Goal: Navigation & Orientation: Find specific page/section

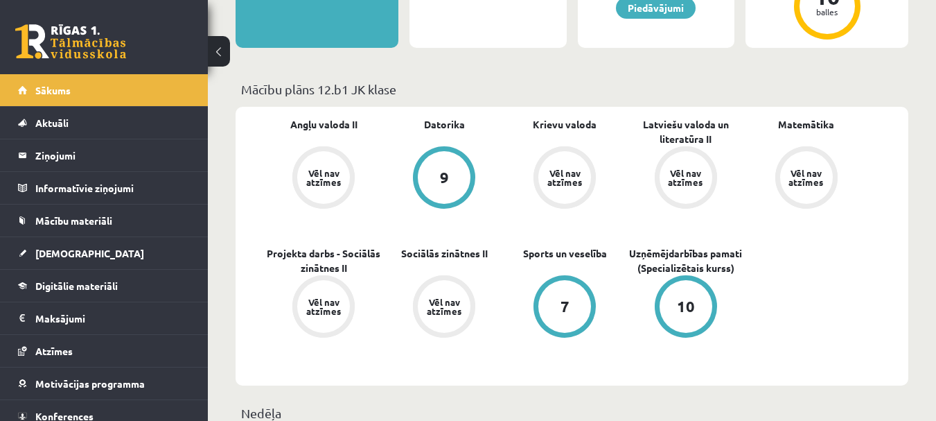
scroll to position [357, 0]
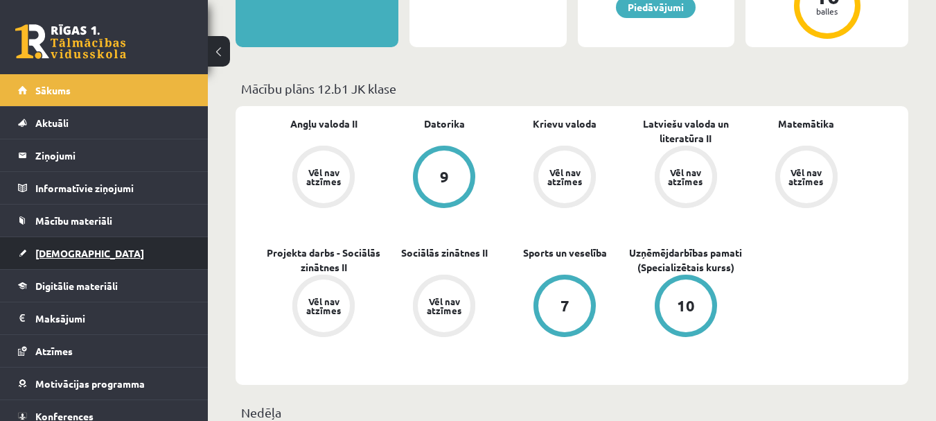
click at [68, 250] on span "[DEMOGRAPHIC_DATA]" at bounding box center [89, 253] width 109 height 12
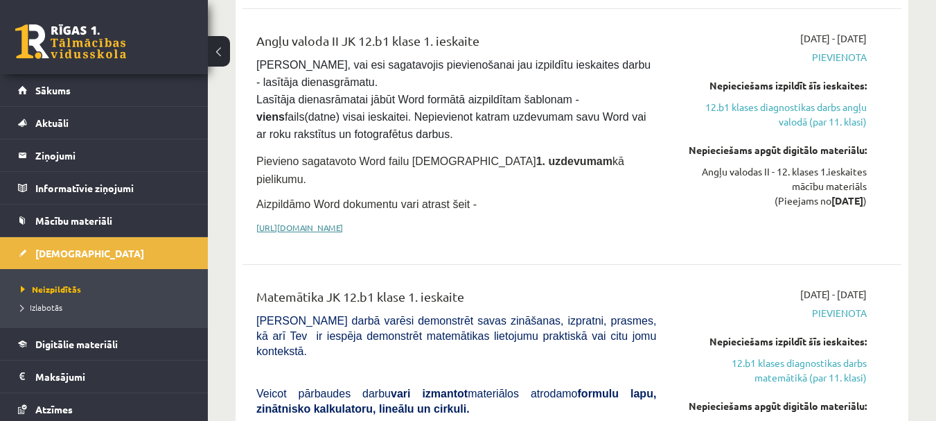
click at [343, 222] on link "[URL][DOMAIN_NAME]" at bounding box center [299, 227] width 87 height 11
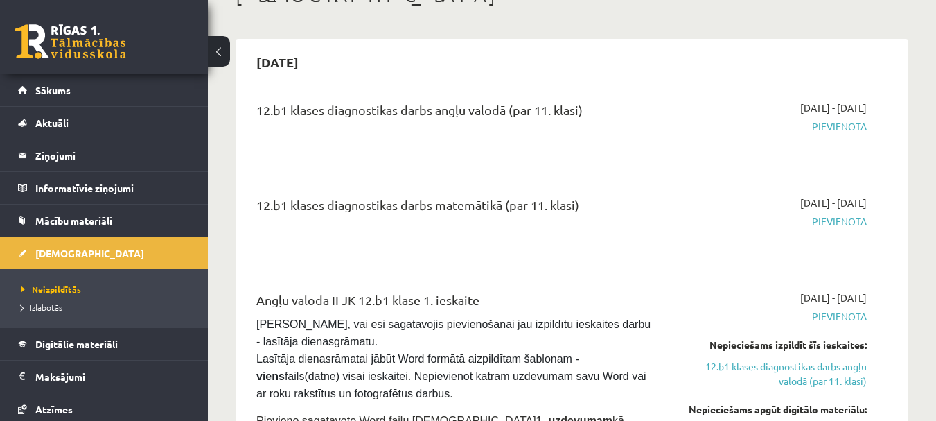
scroll to position [97, 0]
click at [842, 127] on span "Pievienota" at bounding box center [772, 127] width 190 height 15
click at [570, 116] on div "12.b1 klases diagnostikas darbs angļu valodā (par 11. klasi)" at bounding box center [456, 114] width 400 height 26
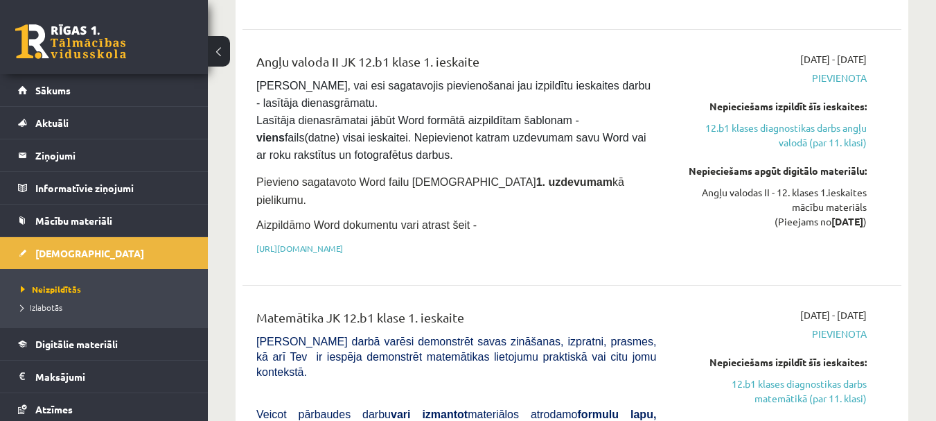
scroll to position [337, 0]
click at [794, 137] on link "12.b1 klases diagnostikas darbs angļu valodā (par 11. klasi)" at bounding box center [772, 134] width 190 height 29
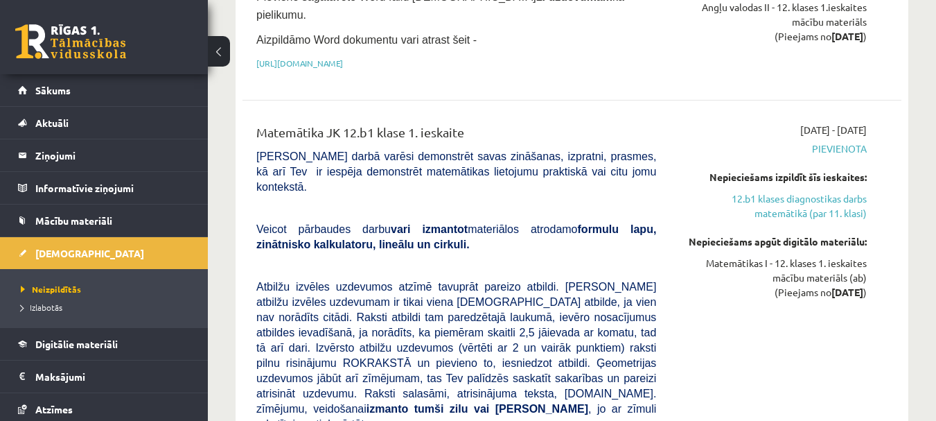
scroll to position [530, 0]
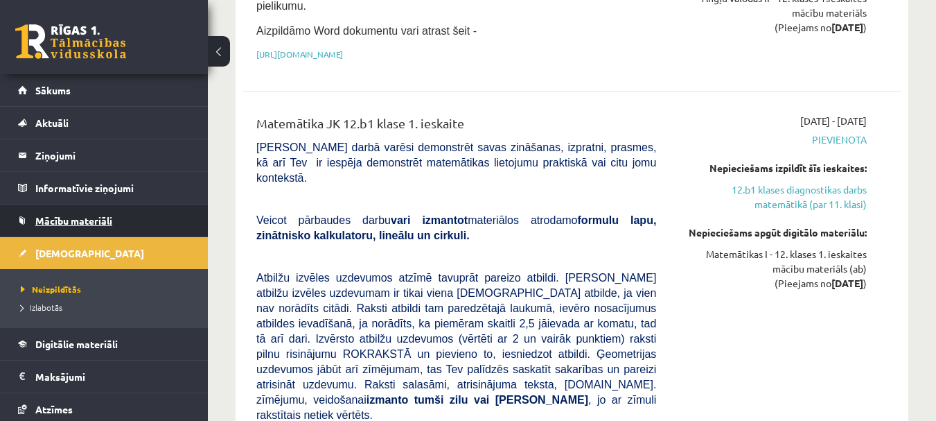
click at [55, 225] on span "Mācību materiāli" at bounding box center [73, 220] width 77 height 12
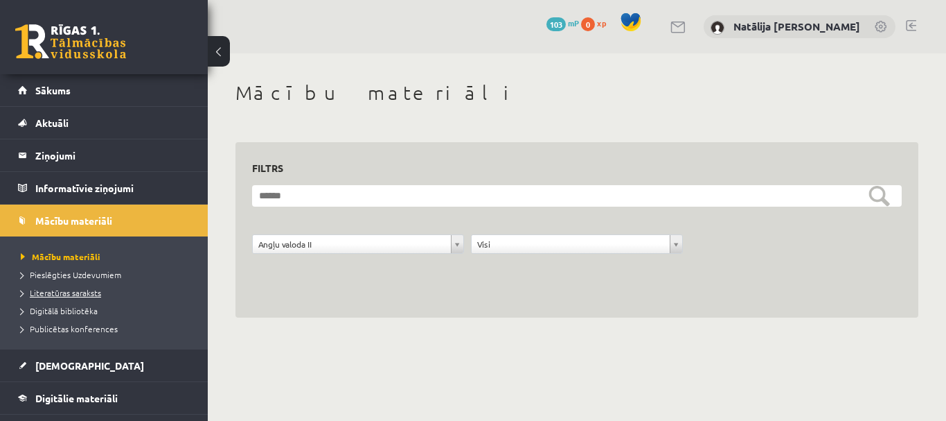
click at [82, 295] on span "Literatūras saraksts" at bounding box center [61, 292] width 80 height 11
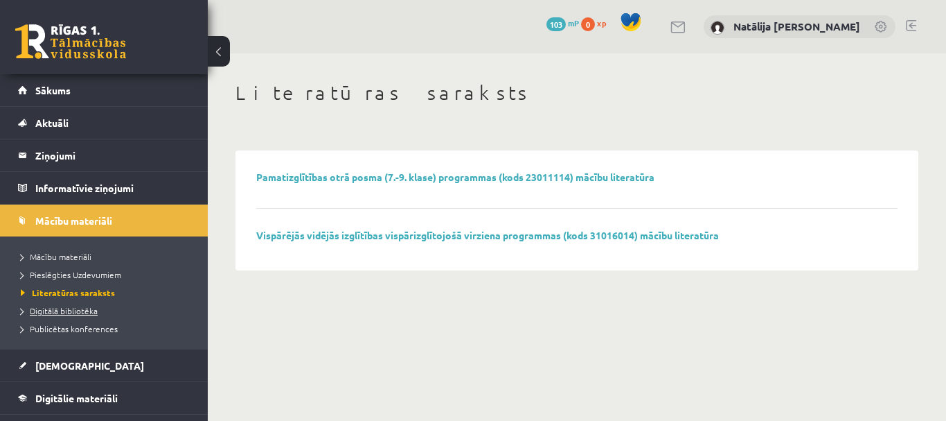
click at [76, 307] on span "Digitālā bibliotēka" at bounding box center [59, 310] width 77 height 11
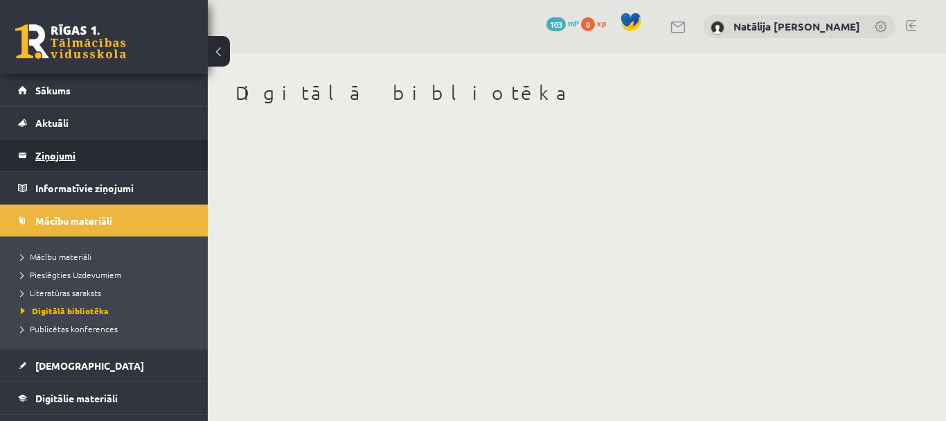
click at [59, 158] on legend "Ziņojumi 0" at bounding box center [112, 155] width 155 height 32
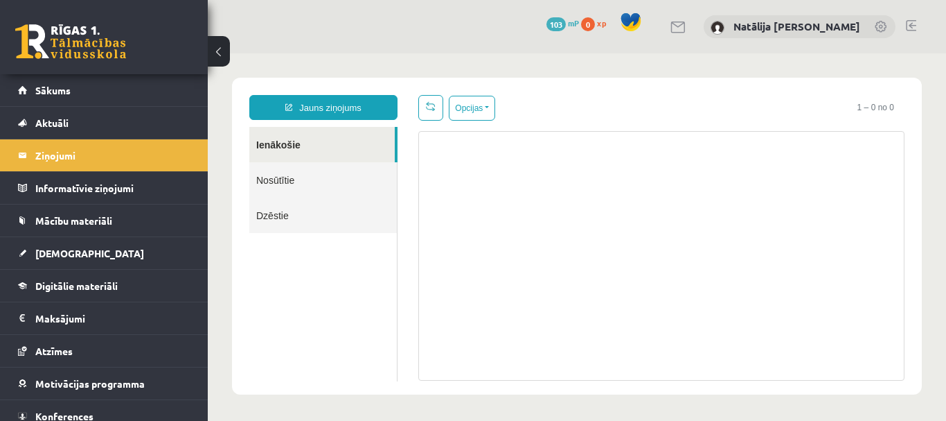
click at [287, 177] on link "Nosūtītie" at bounding box center [323, 179] width 148 height 35
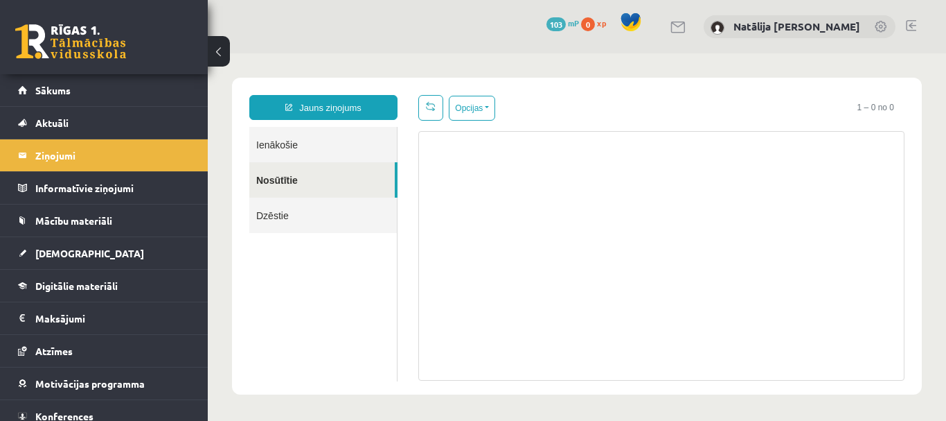
click at [283, 214] on link "Dzēstie" at bounding box center [323, 214] width 148 height 35
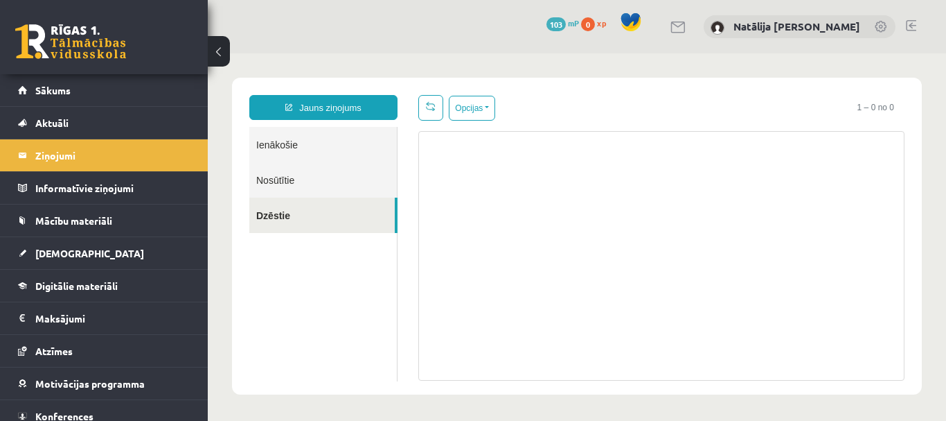
click at [283, 135] on link "Ienākošie" at bounding box center [323, 144] width 148 height 35
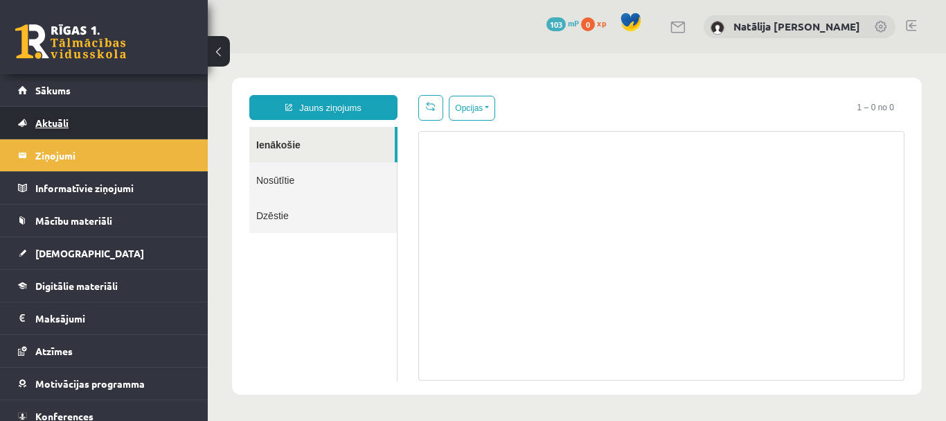
click at [177, 123] on link "Aktuāli" at bounding box center [104, 123] width 172 height 32
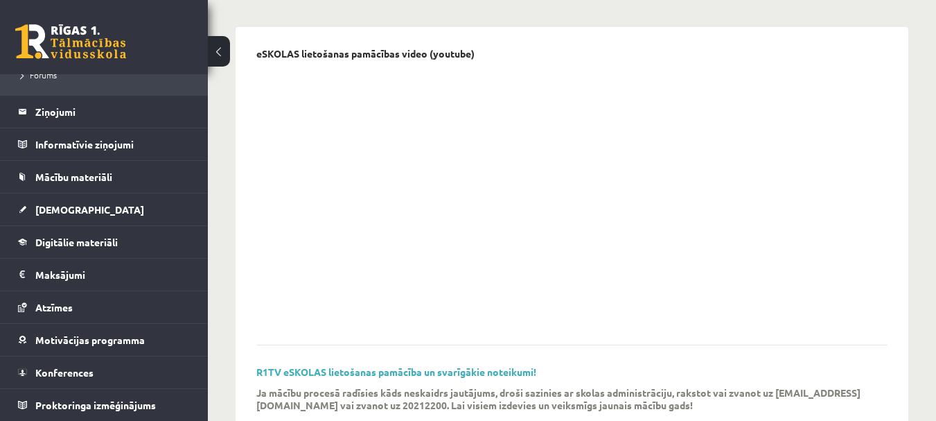
scroll to position [354, 0]
click at [77, 368] on span "Konferences" at bounding box center [64, 372] width 58 height 12
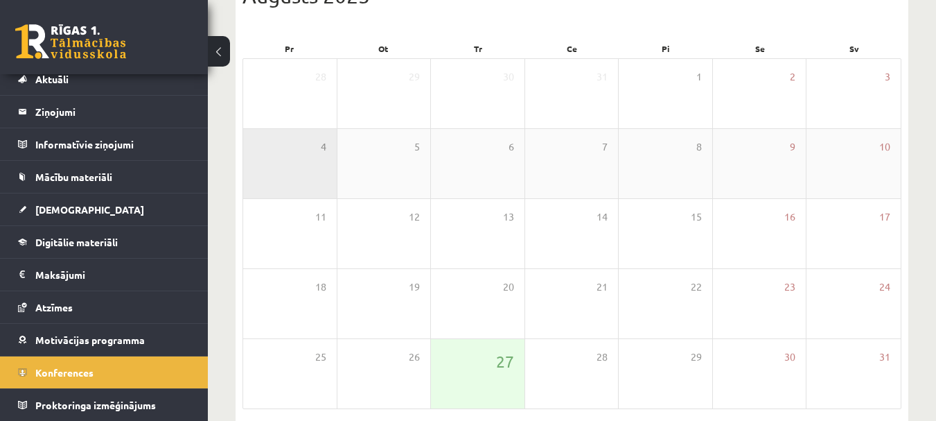
scroll to position [242, 0]
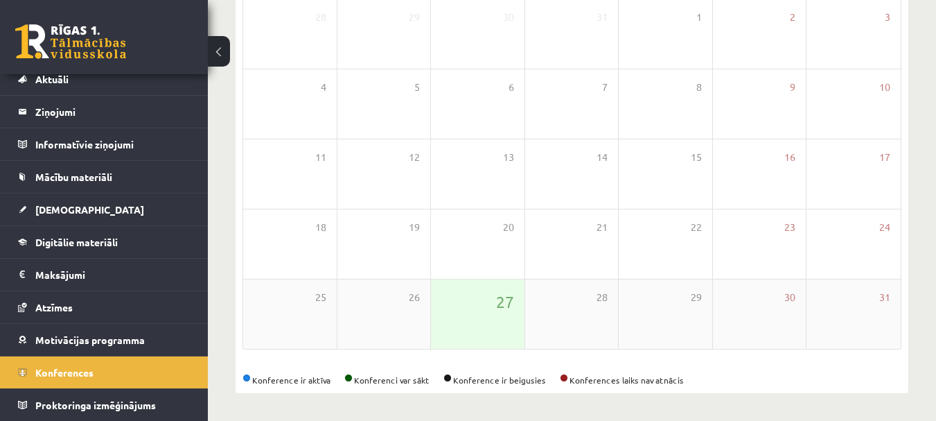
click at [474, 315] on div "27" at bounding box center [478, 313] width 94 height 69
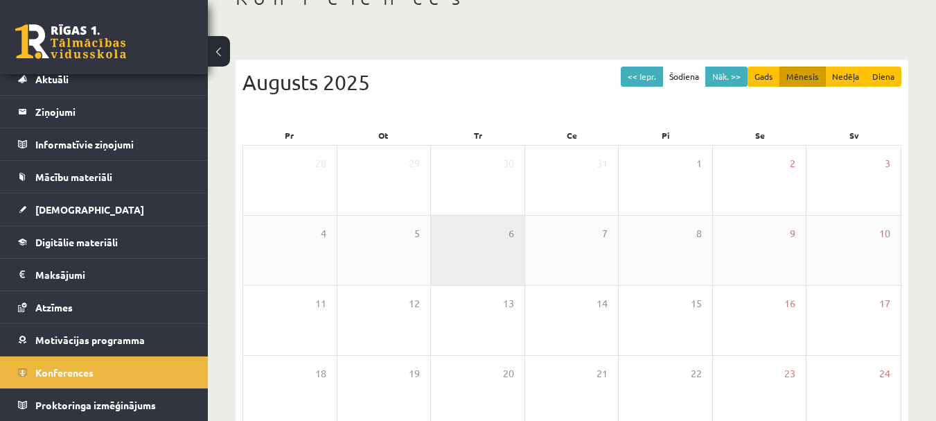
scroll to position [94, 0]
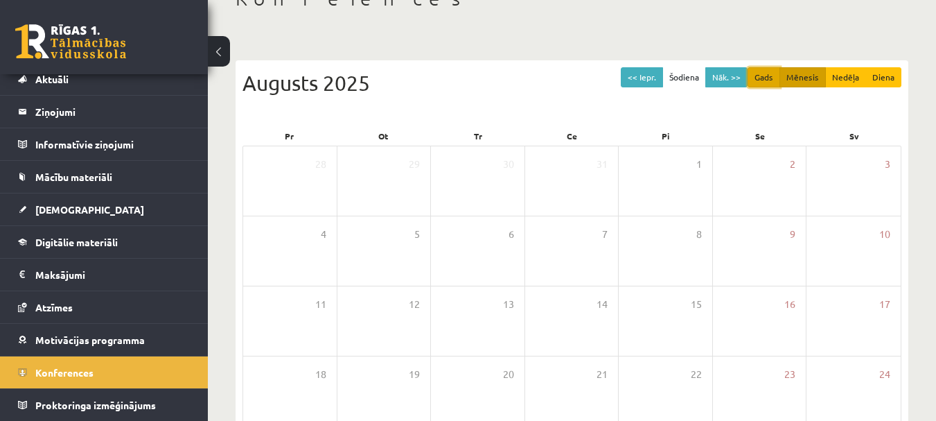
click at [775, 73] on button "Gads" at bounding box center [763, 77] width 33 height 20
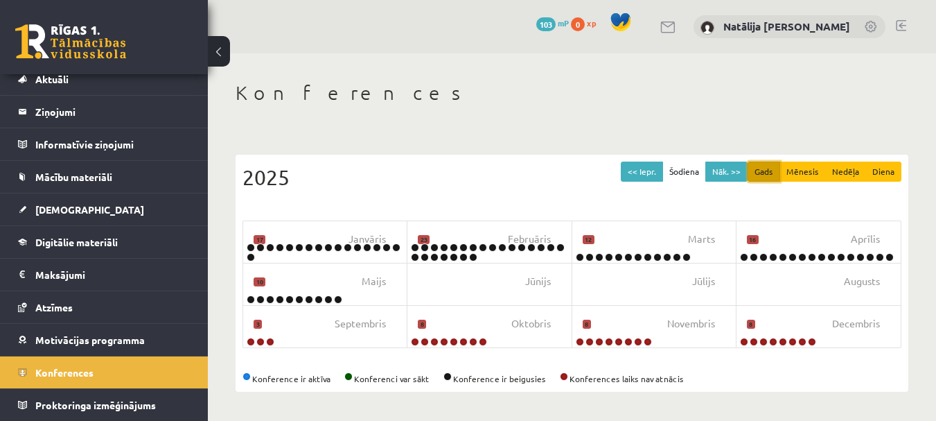
scroll to position [0, 0]
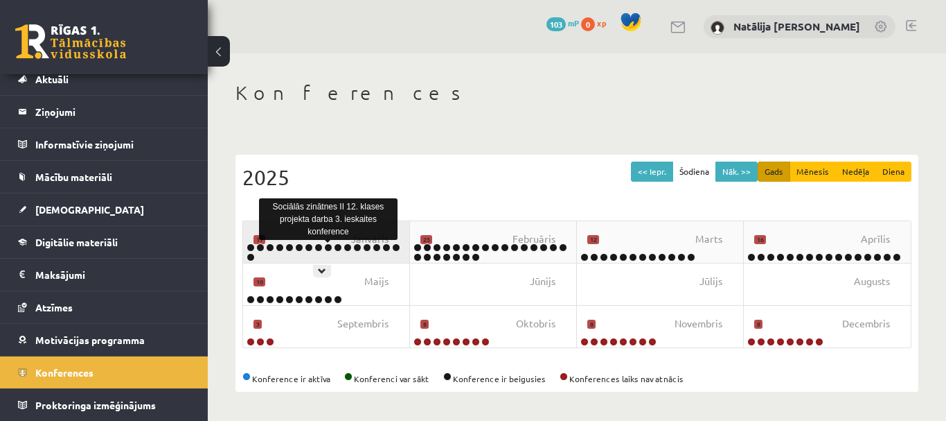
click at [327, 249] on link at bounding box center [328, 247] width 8 height 8
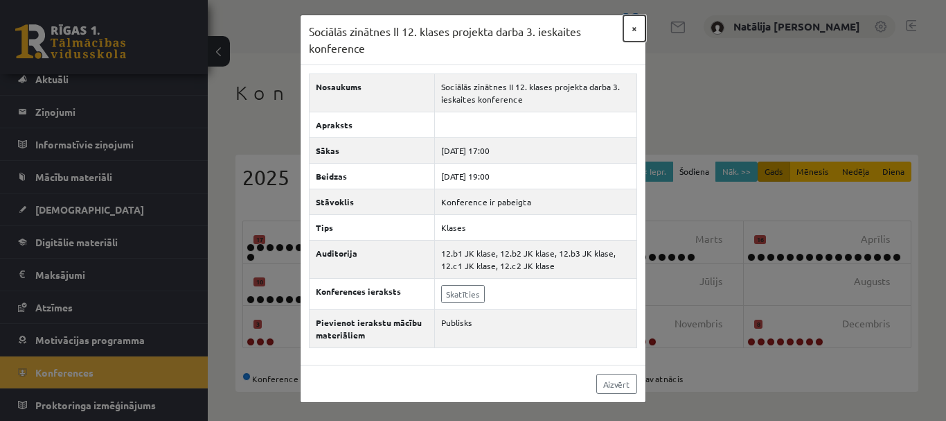
click at [631, 28] on button "×" at bounding box center [634, 28] width 22 height 26
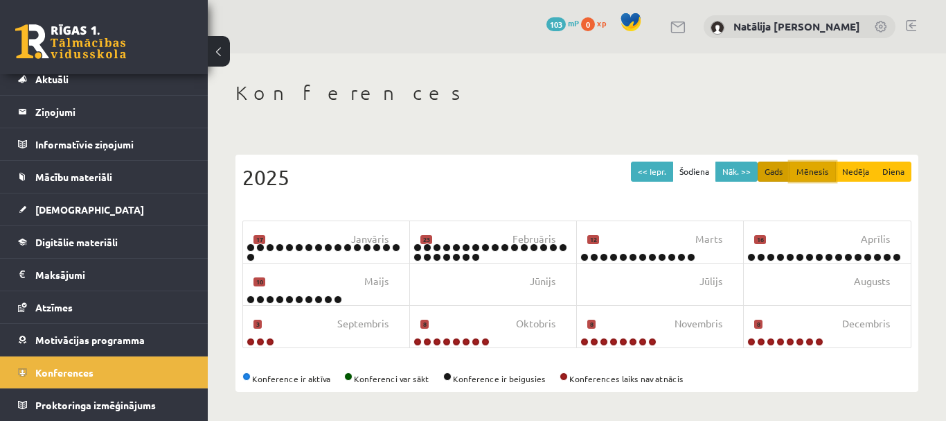
click at [815, 168] on button "Mēnesis" at bounding box center [813, 171] width 46 height 20
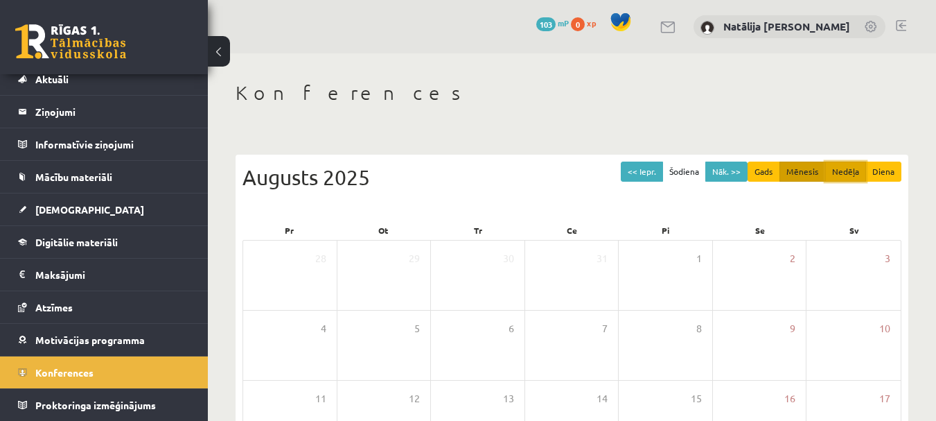
click at [850, 177] on button "Nedēļa" at bounding box center [845, 171] width 41 height 20
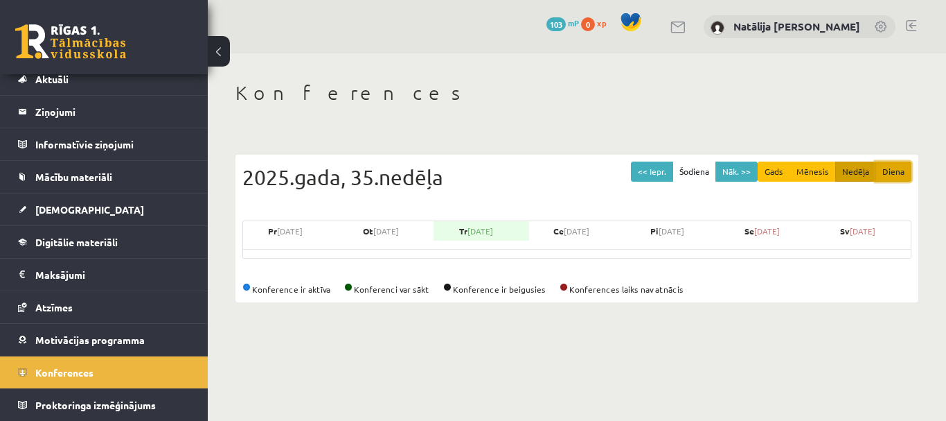
click at [885, 179] on button "Diena" at bounding box center [894, 171] width 36 height 20
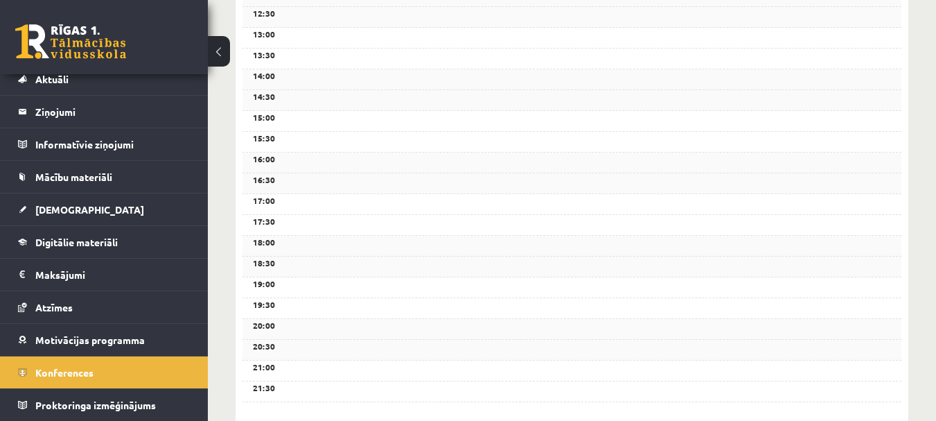
scroll to position [556, 0]
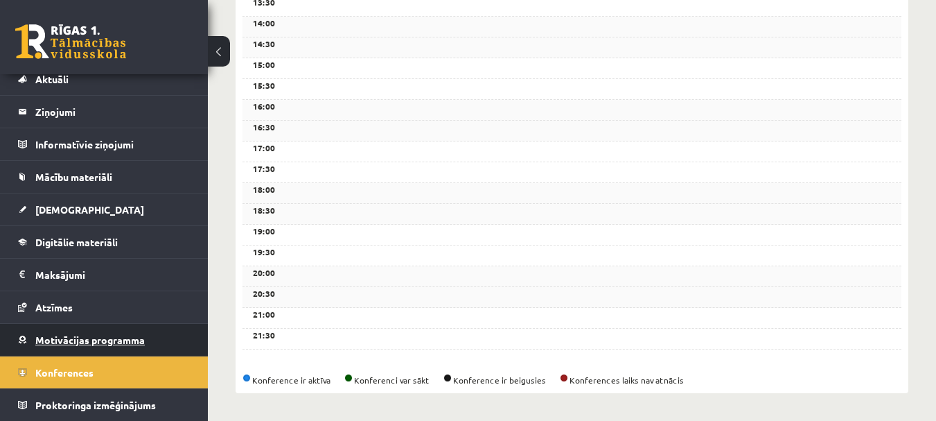
click at [127, 353] on link "Motivācijas programma" at bounding box center [104, 340] width 172 height 32
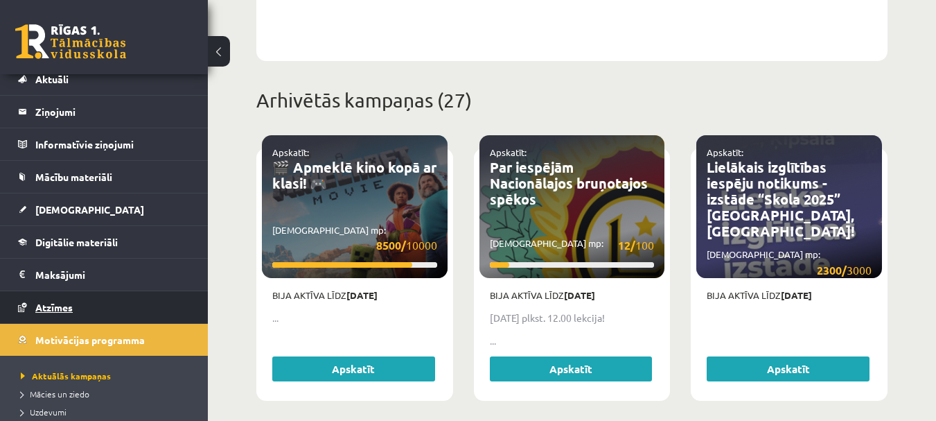
click at [84, 308] on link "Atzīmes" at bounding box center [104, 307] width 172 height 32
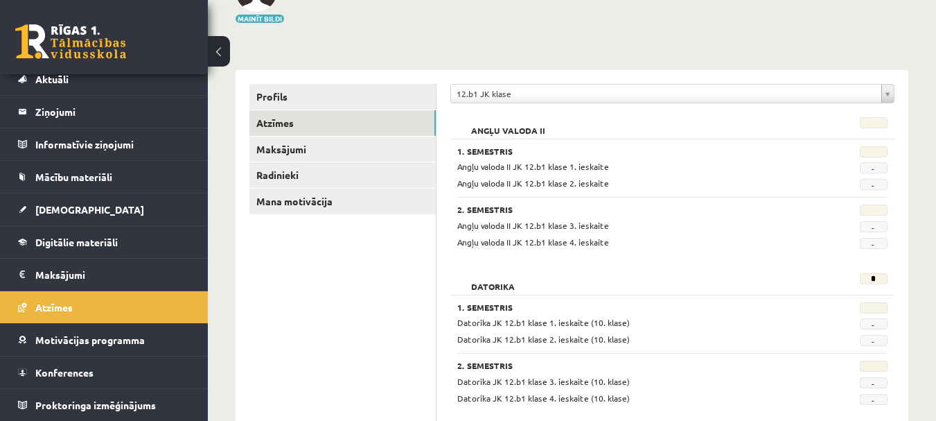
scroll to position [112, 0]
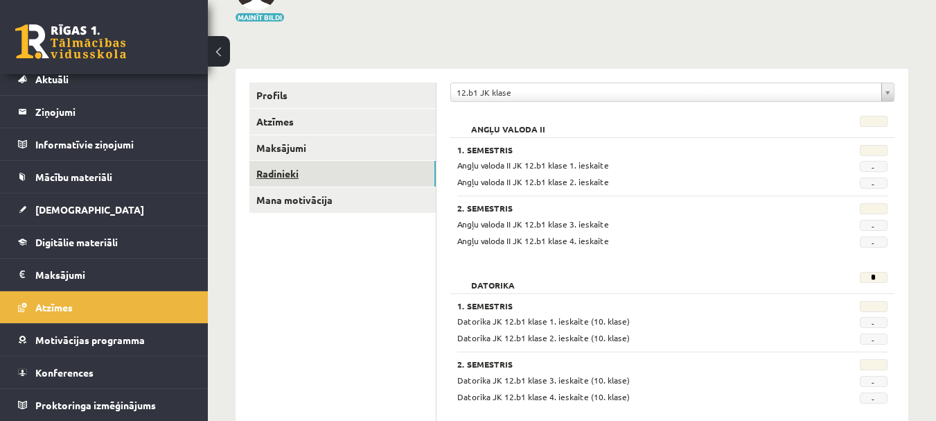
click at [284, 174] on link "Radinieki" at bounding box center [342, 174] width 186 height 26
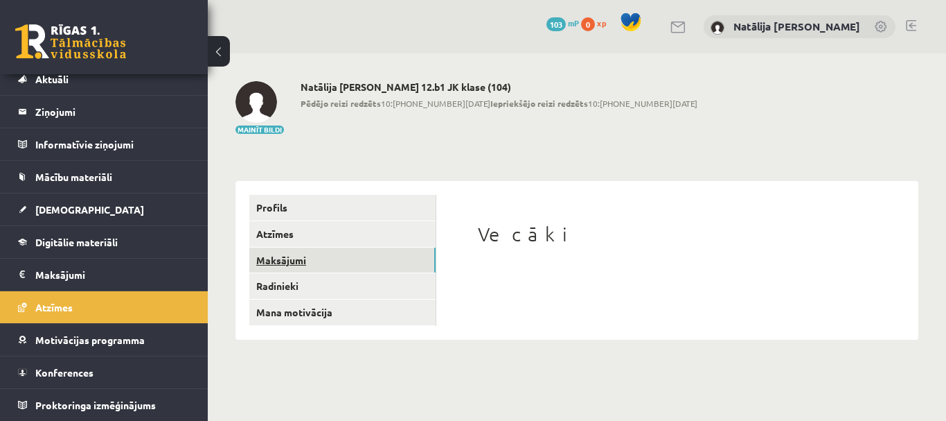
click at [290, 261] on link "Maksājumi" at bounding box center [342, 260] width 186 height 26
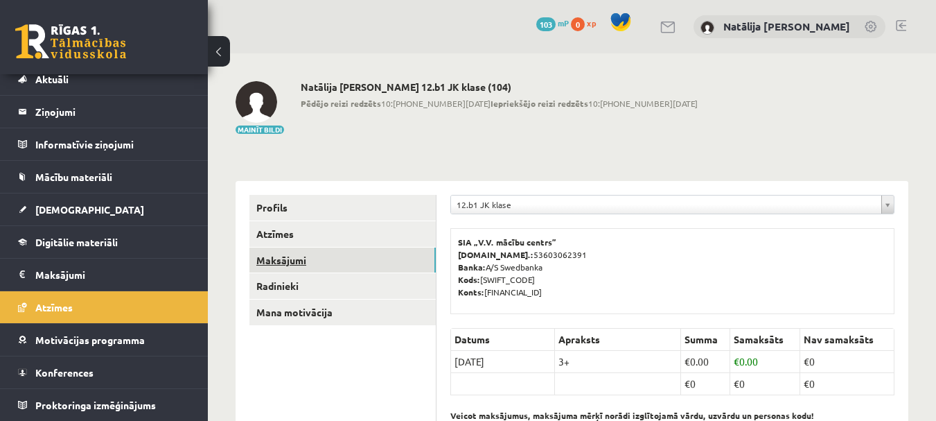
scroll to position [51, 0]
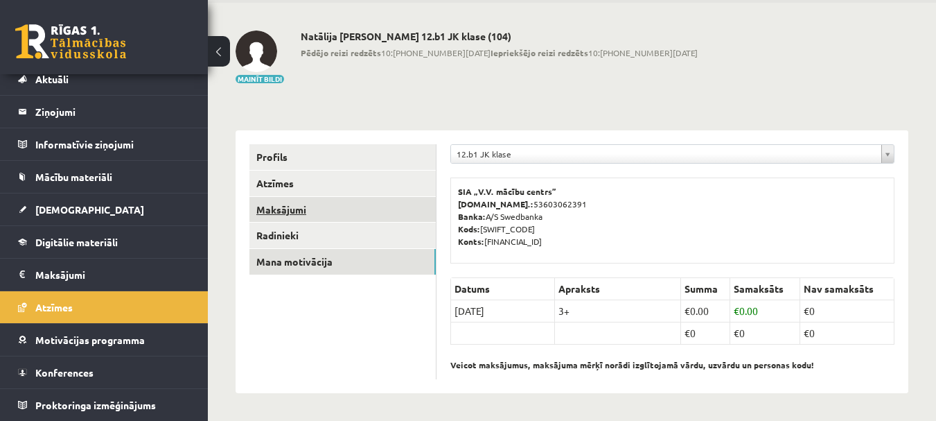
click at [290, 261] on link "Mana motivācija" at bounding box center [342, 262] width 186 height 26
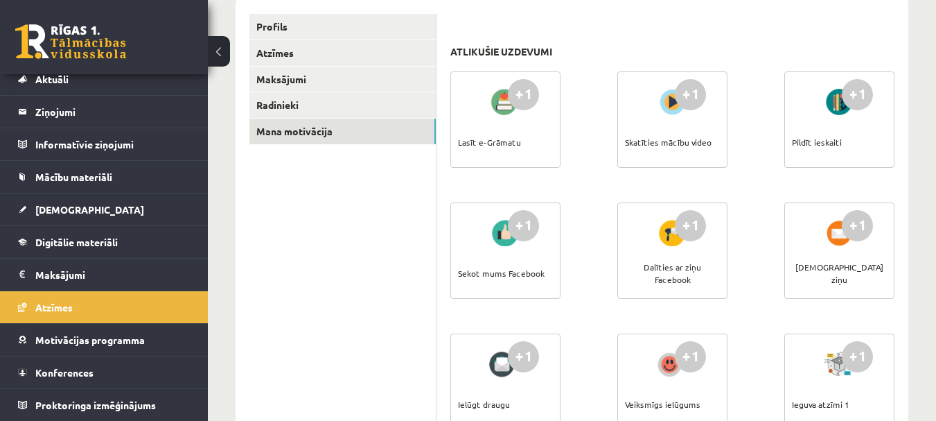
scroll to position [195, 0]
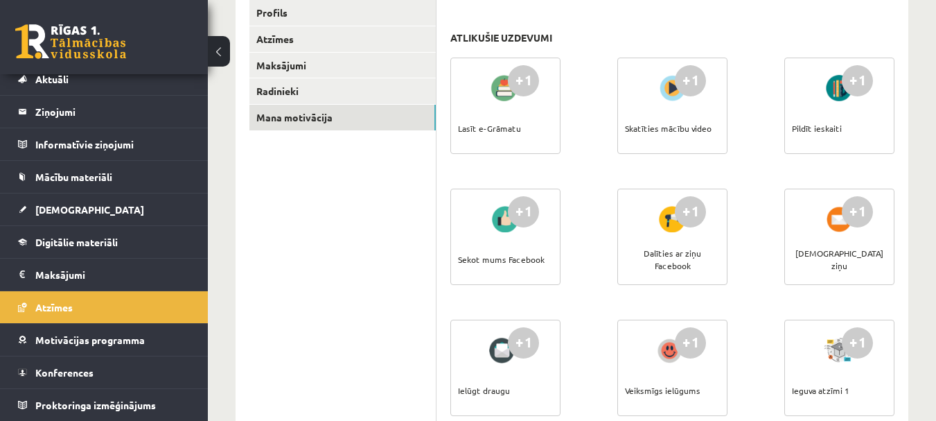
click at [520, 88] on div "+1" at bounding box center [523, 80] width 31 height 31
click at [659, 132] on div "Skatīties mācību video" at bounding box center [668, 128] width 87 height 48
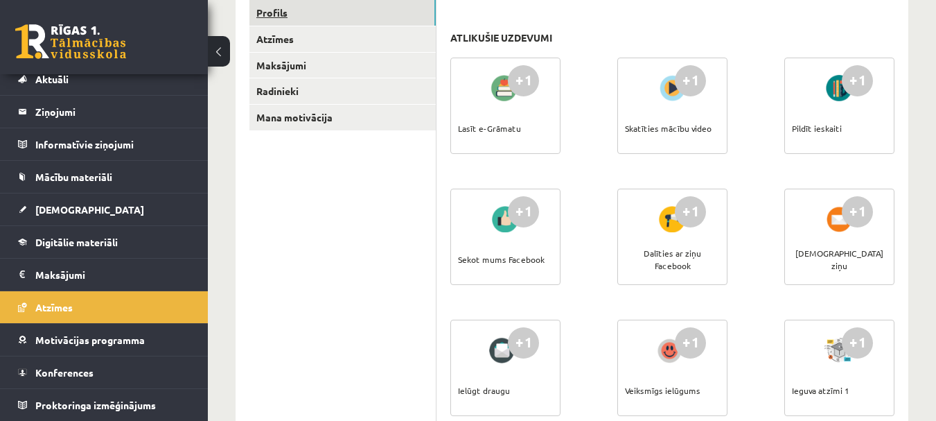
click at [291, 13] on link "Profils" at bounding box center [342, 13] width 186 height 26
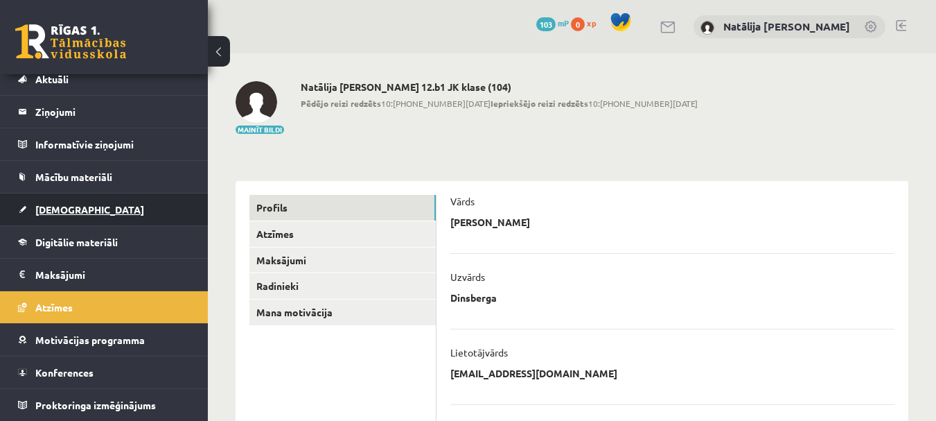
click at [66, 213] on span "[DEMOGRAPHIC_DATA]" at bounding box center [89, 209] width 109 height 12
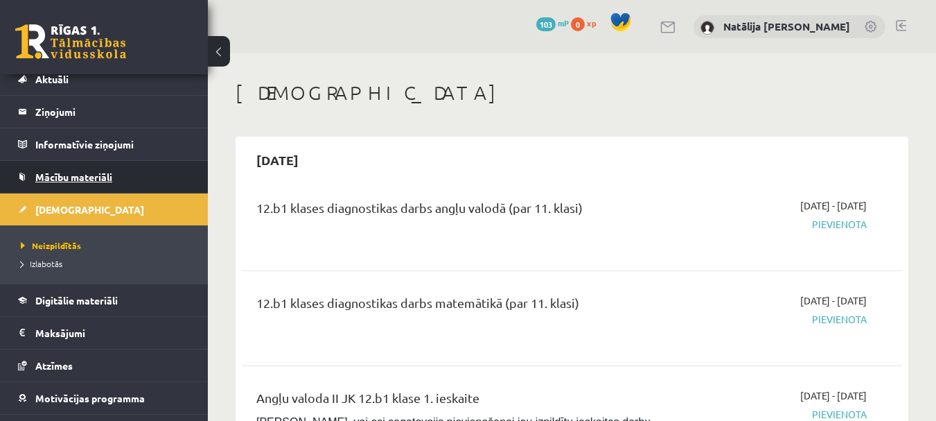
click at [94, 172] on span "Mācību materiāli" at bounding box center [73, 176] width 77 height 12
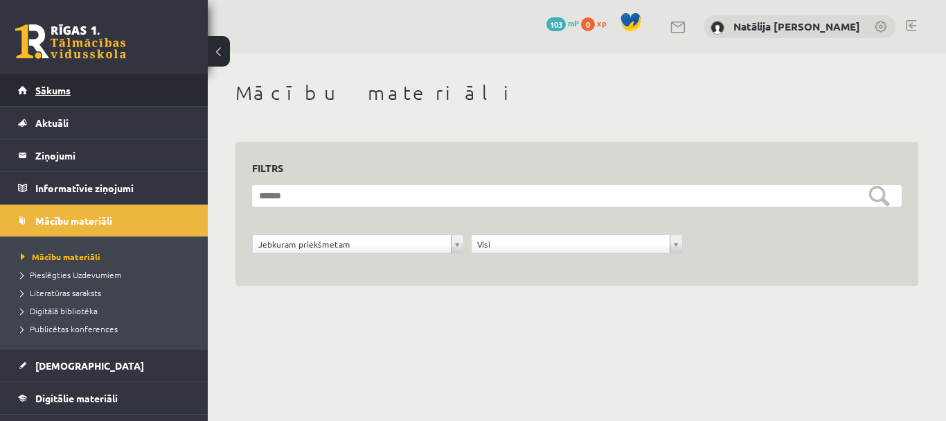
click at [62, 94] on span "Sākums" at bounding box center [52, 90] width 35 height 12
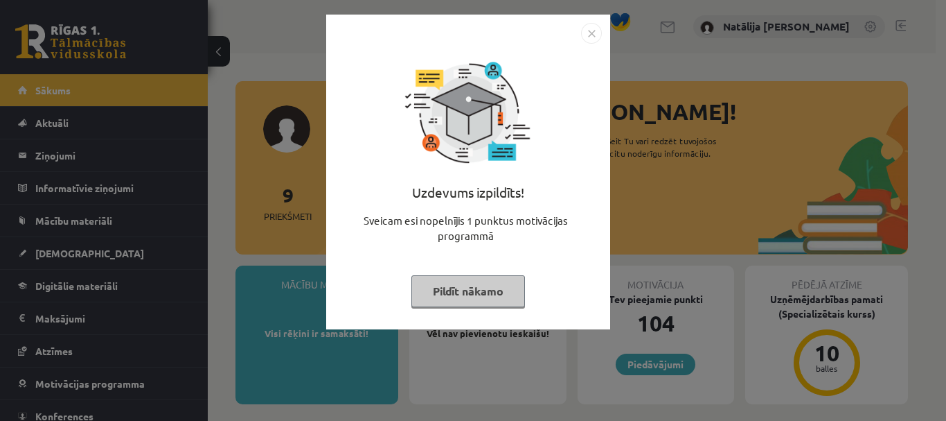
click at [482, 293] on button "Pildīt nākamo" at bounding box center [468, 291] width 114 height 32
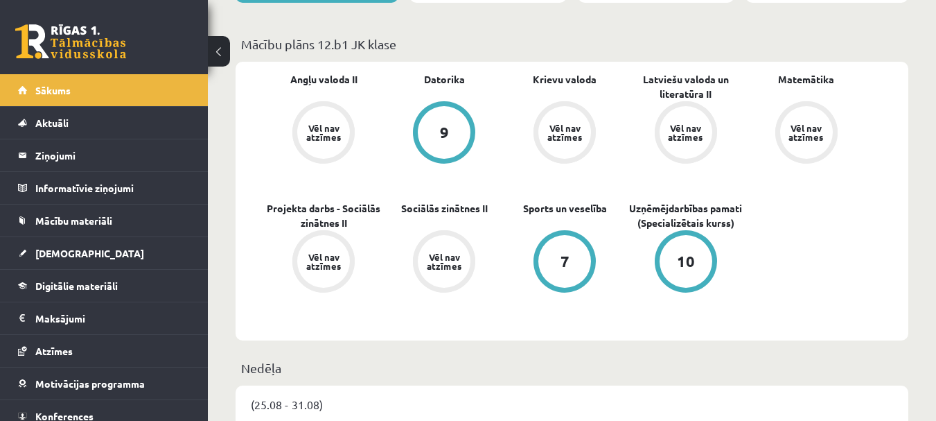
scroll to position [405, 0]
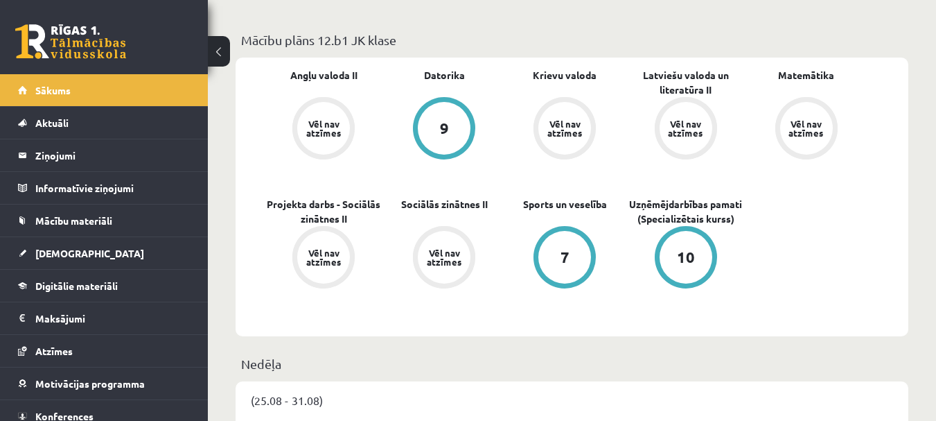
click at [564, 248] on div "7" at bounding box center [564, 257] width 53 height 53
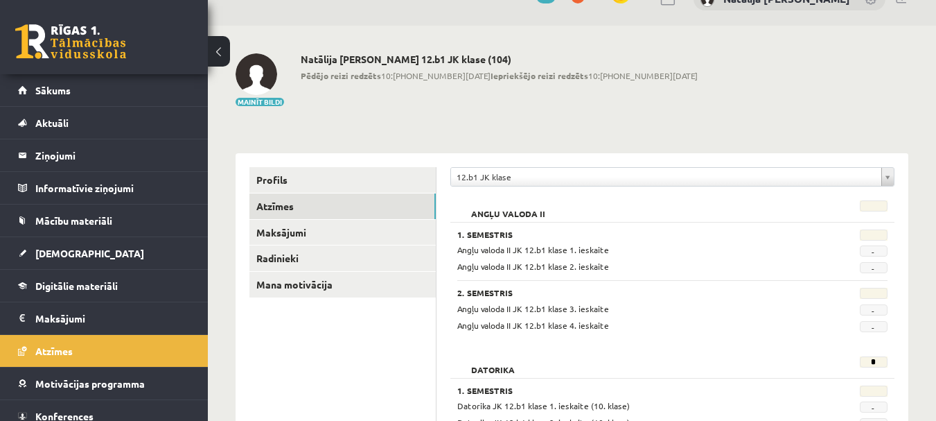
scroll to position [28, 0]
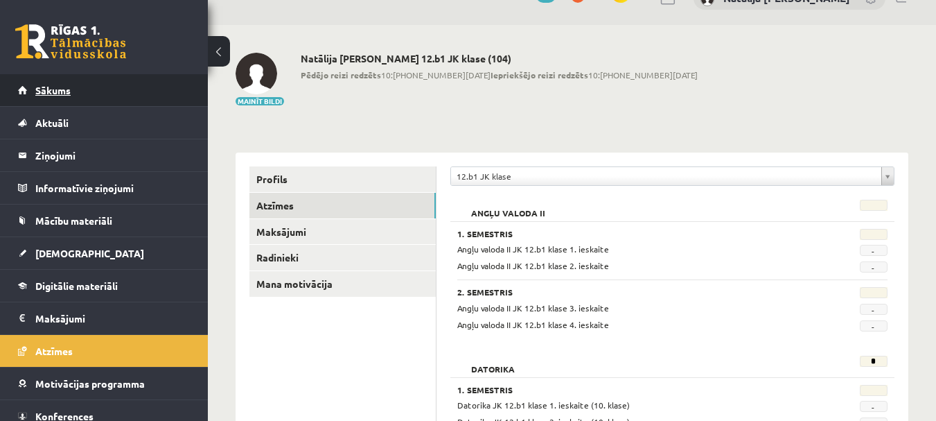
click at [63, 91] on span "Sākums" at bounding box center [52, 90] width 35 height 12
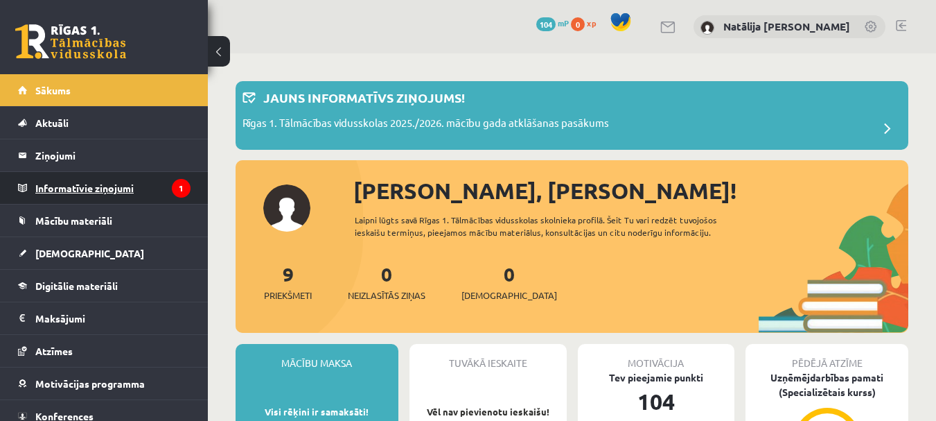
click at [95, 182] on legend "Informatīvie ziņojumi 1" at bounding box center [112, 188] width 155 height 32
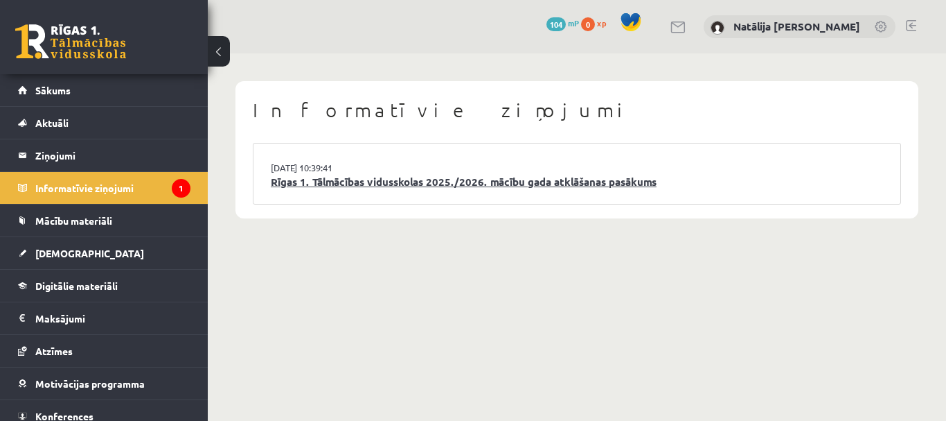
click at [341, 180] on link "Rīgas 1. Tālmācības vidusskolas 2025./2026. mācību gada atklāšanas pasākums" at bounding box center [577, 182] width 612 height 16
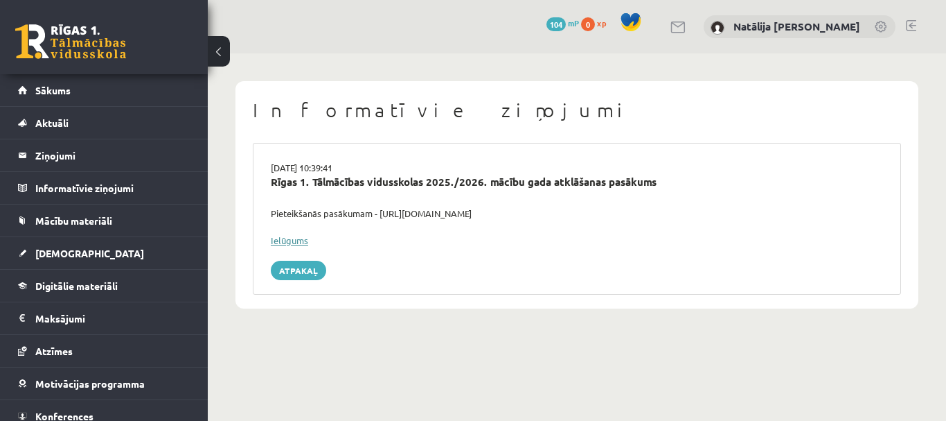
click at [294, 240] on link "Ielūgums" at bounding box center [289, 240] width 37 height 12
click at [284, 270] on link "Atpakaļ" at bounding box center [298, 269] width 55 height 19
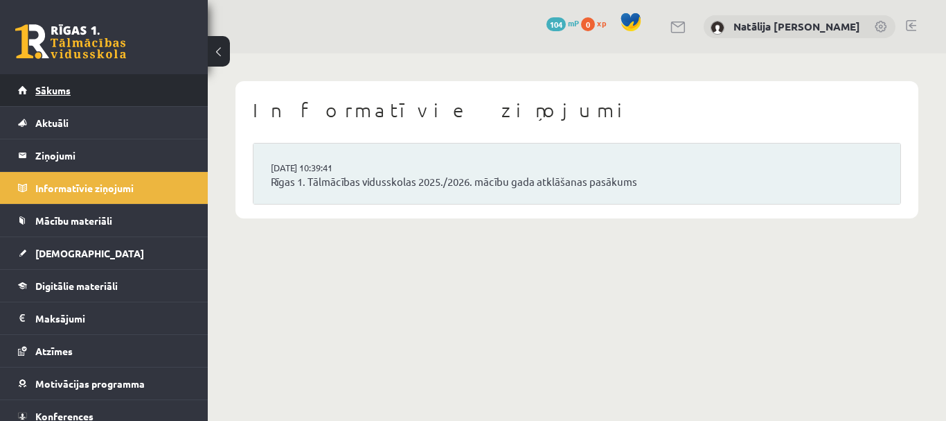
click at [79, 100] on link "Sākums" at bounding box center [104, 90] width 172 height 32
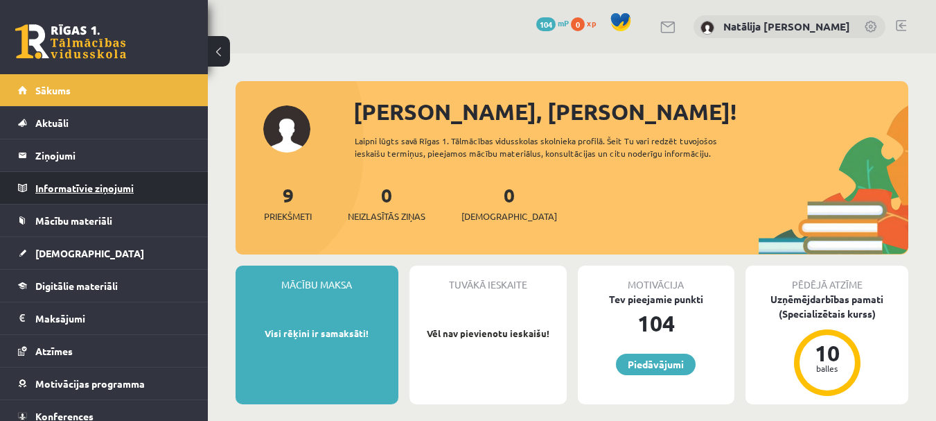
click at [78, 191] on legend "Informatīvie ziņojumi 0" at bounding box center [112, 188] width 155 height 32
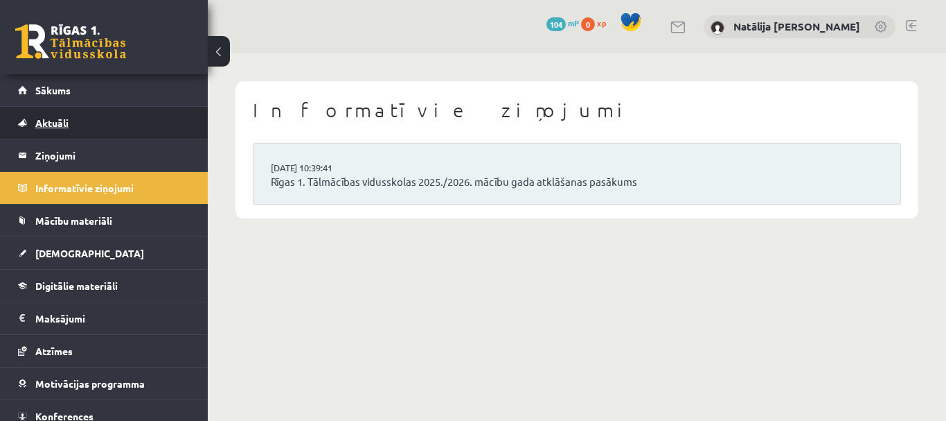
click at [51, 130] on link "Aktuāli" at bounding box center [104, 123] width 172 height 32
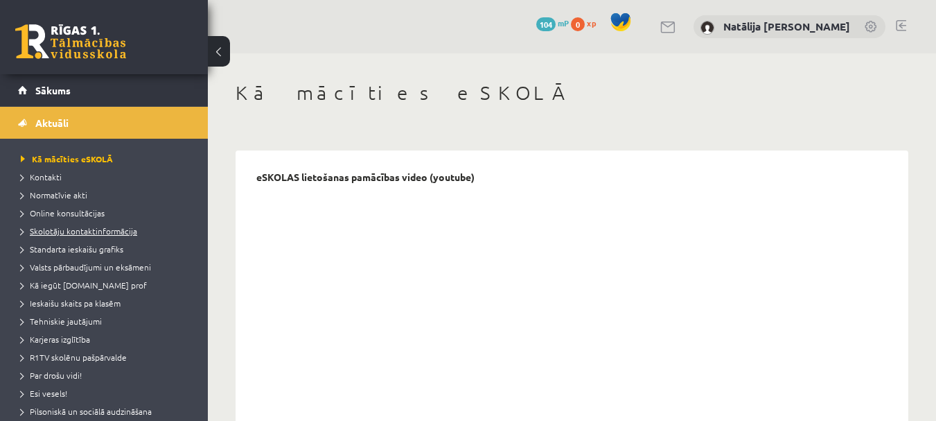
click at [78, 228] on span "Skolotāju kontaktinformācija" at bounding box center [79, 230] width 116 height 11
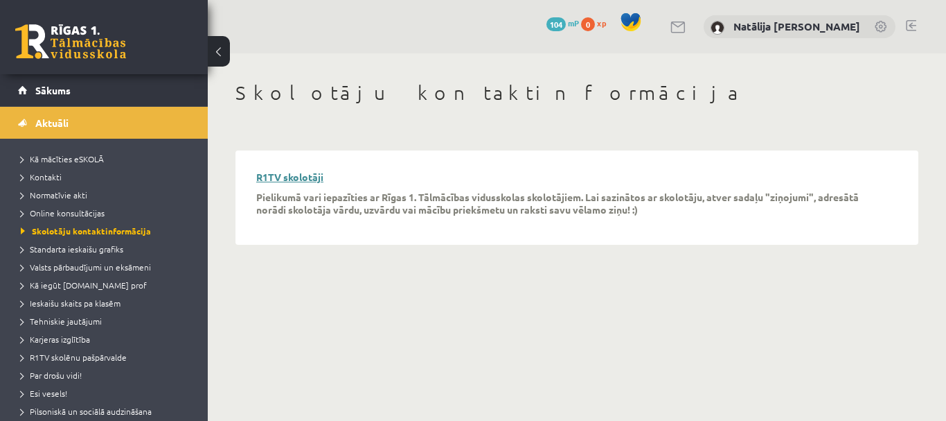
click at [293, 175] on link "R1TV skolotāji" at bounding box center [289, 176] width 67 height 12
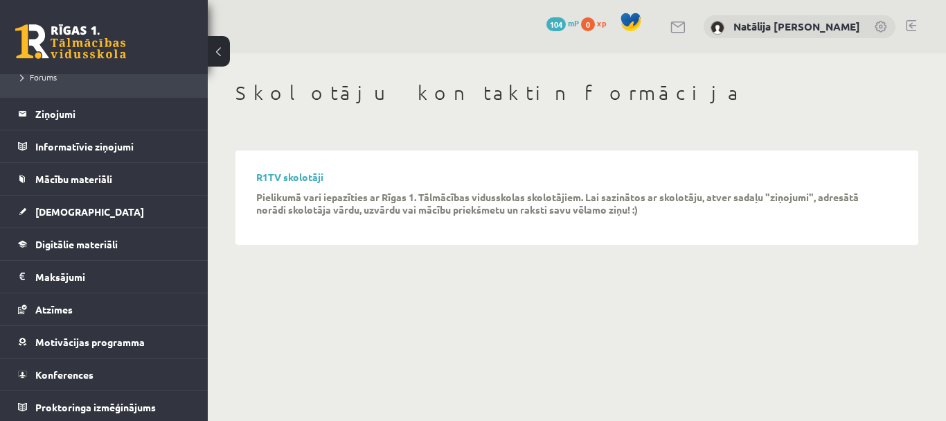
scroll to position [354, 0]
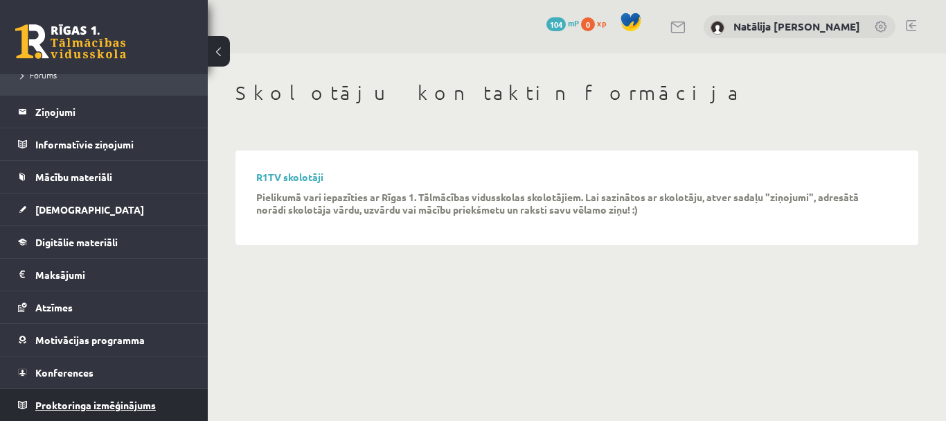
click at [95, 403] on span "Proktoringa izmēģinājums" at bounding box center [95, 404] width 121 height 12
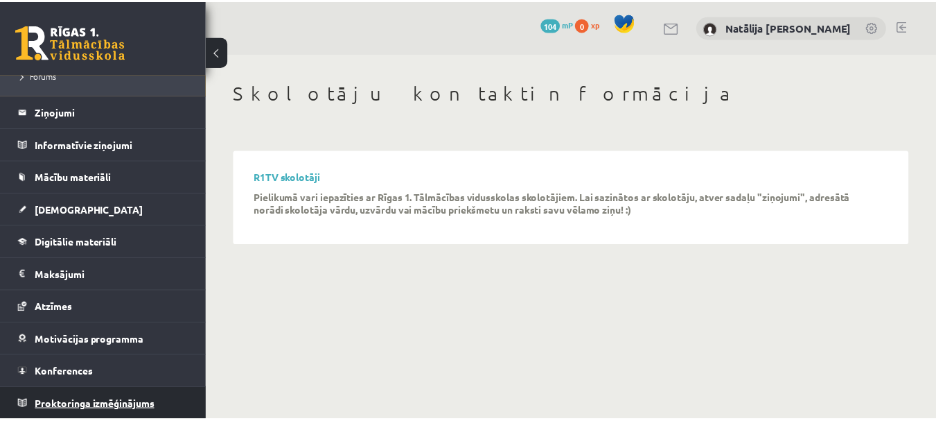
scroll to position [44, 0]
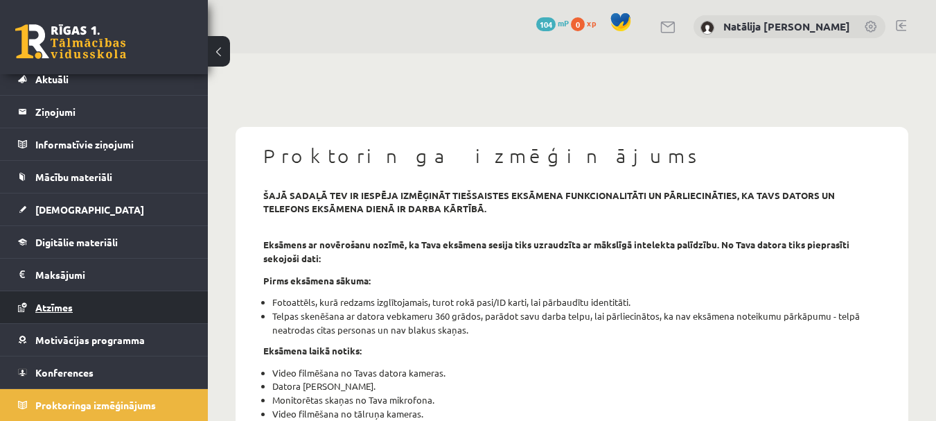
click at [78, 301] on link "Atzīmes" at bounding box center [104, 307] width 172 height 32
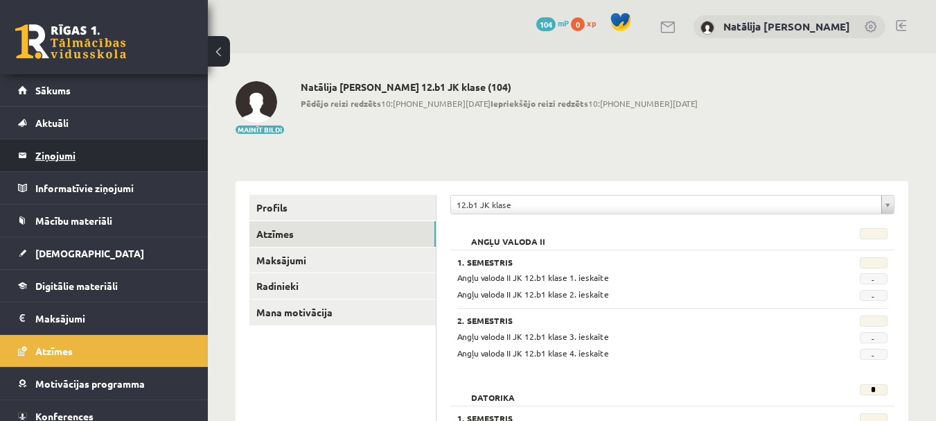
click at [90, 109] on link "Aktuāli" at bounding box center [104, 123] width 172 height 32
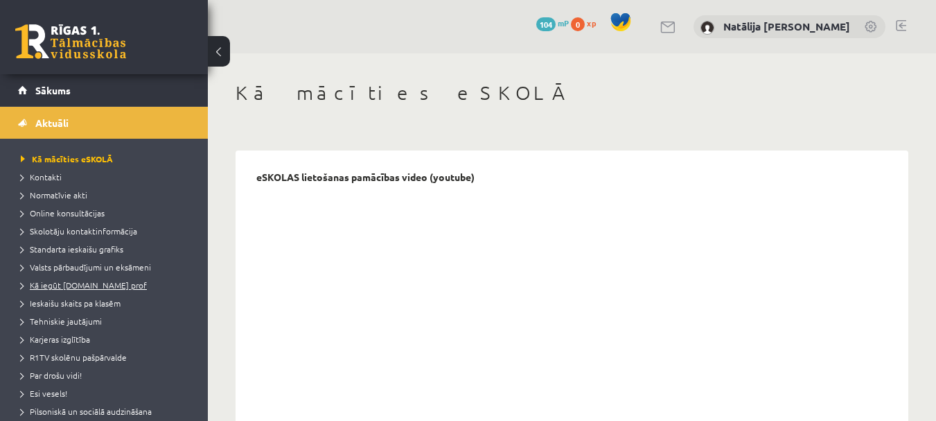
click at [94, 281] on span "Kā iegūt [DOMAIN_NAME] prof" at bounding box center [84, 284] width 126 height 11
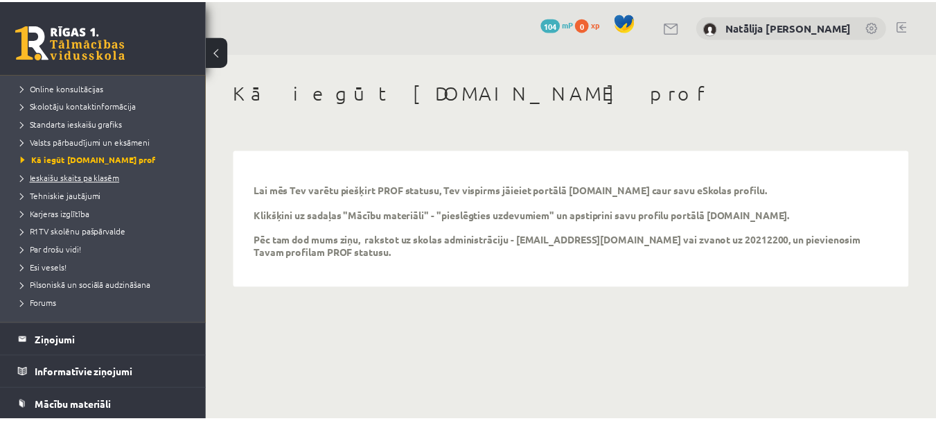
scroll to position [127, 0]
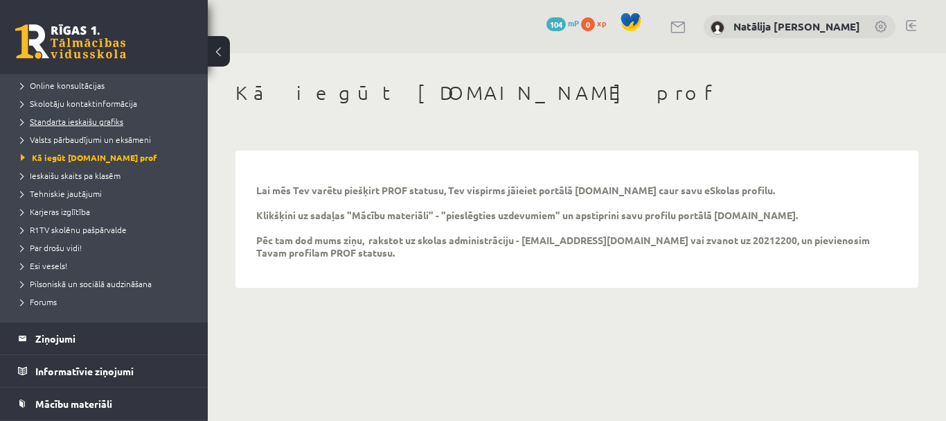
click at [97, 121] on span "Standarta ieskaišu grafiks" at bounding box center [72, 121] width 103 height 11
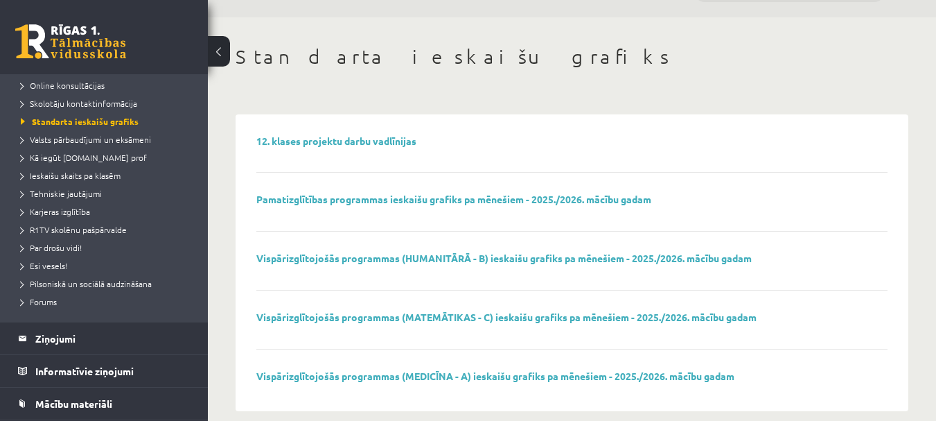
scroll to position [54, 0]
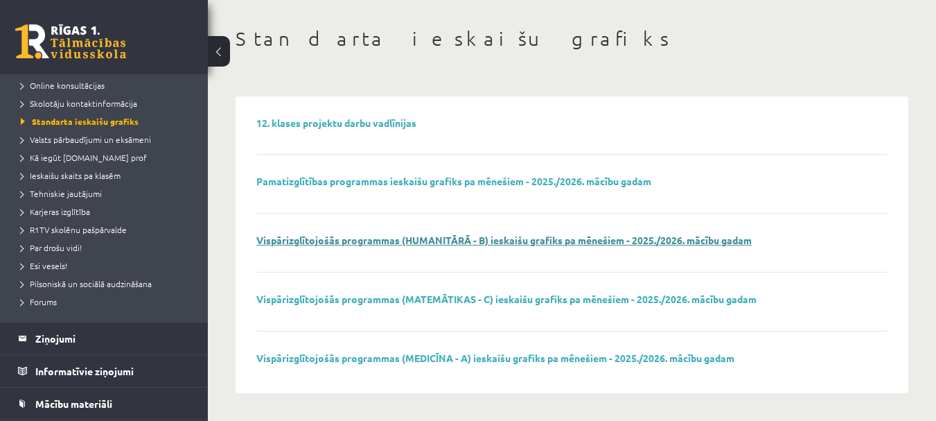
click at [398, 244] on link "Vispārizglītojošās programmas (HUMANITĀRĀ - B) ieskaišu grafiks pa mēnešiem - 2…" at bounding box center [503, 239] width 495 height 12
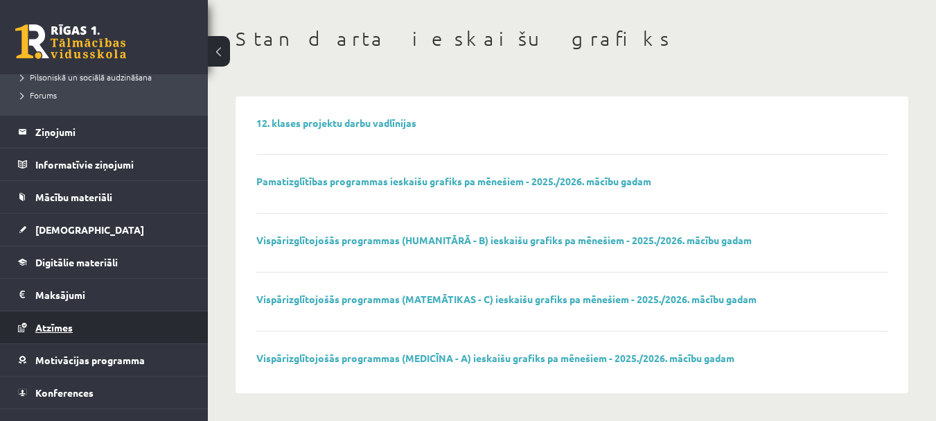
click at [102, 327] on link "Atzīmes" at bounding box center [104, 327] width 172 height 32
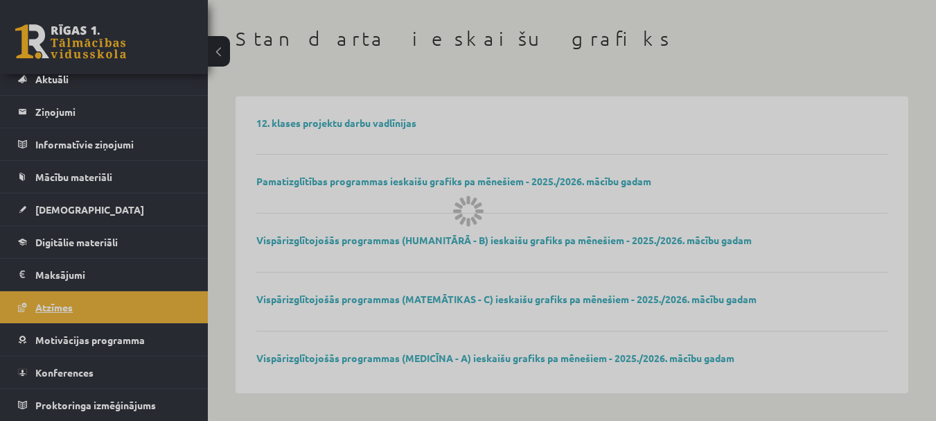
scroll to position [44, 0]
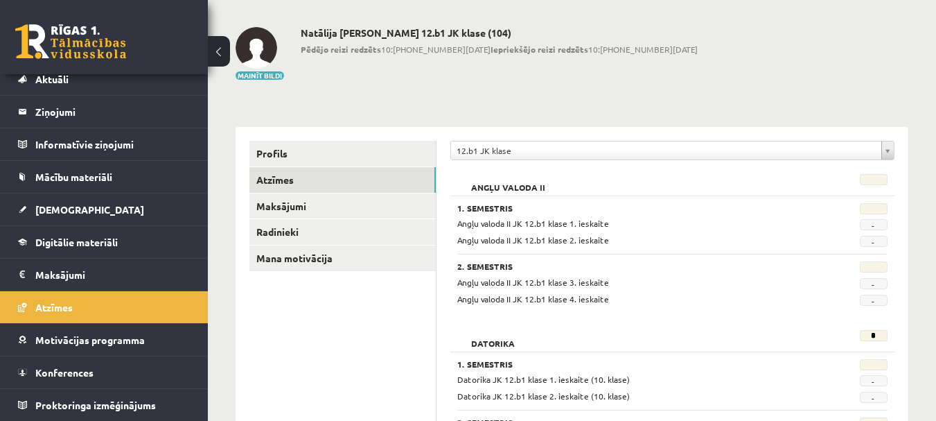
click at [91, 55] on link at bounding box center [70, 41] width 111 height 35
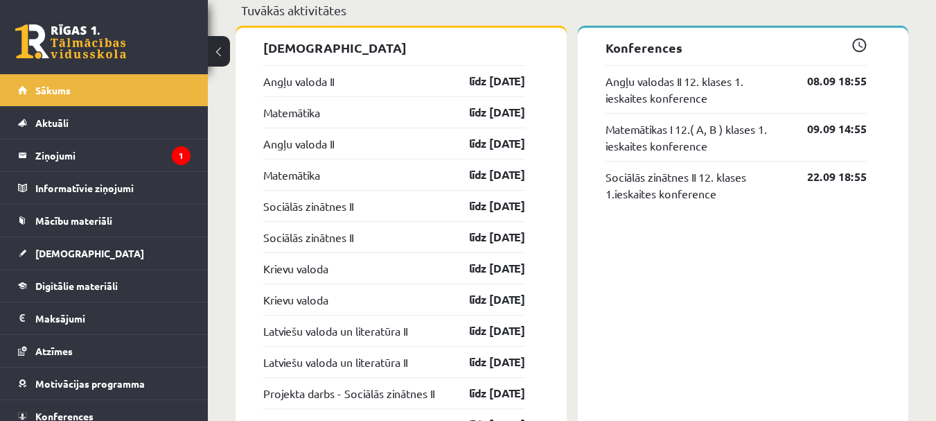
scroll to position [1140, 0]
click at [678, 98] on link "Angļu valodas II 12. klases 1. ieskaites konference" at bounding box center [696, 88] width 182 height 33
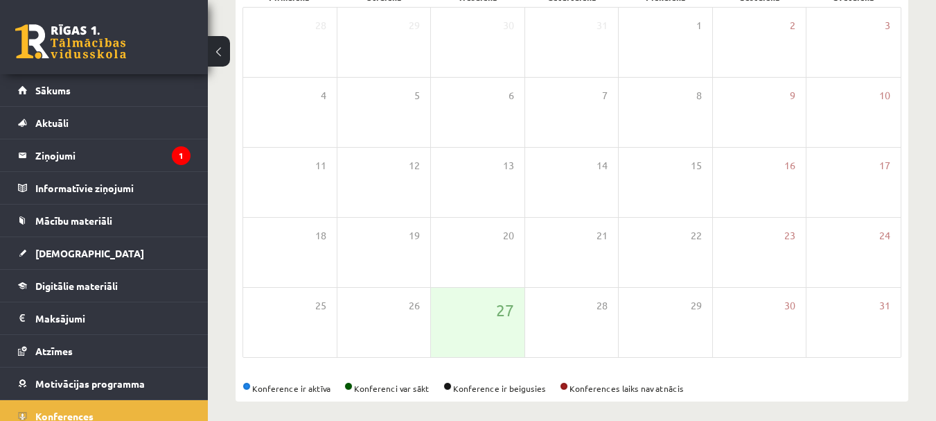
scroll to position [242, 0]
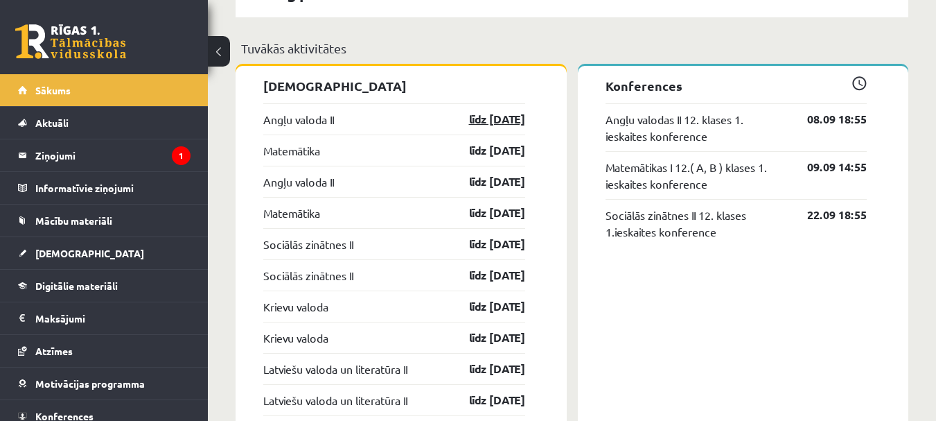
scroll to position [1130, 0]
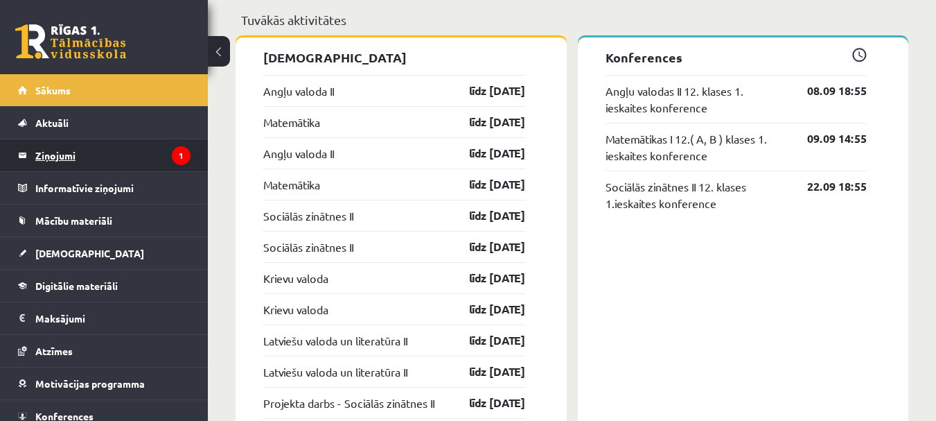
click at [86, 153] on legend "Ziņojumi 1" at bounding box center [112, 155] width 155 height 32
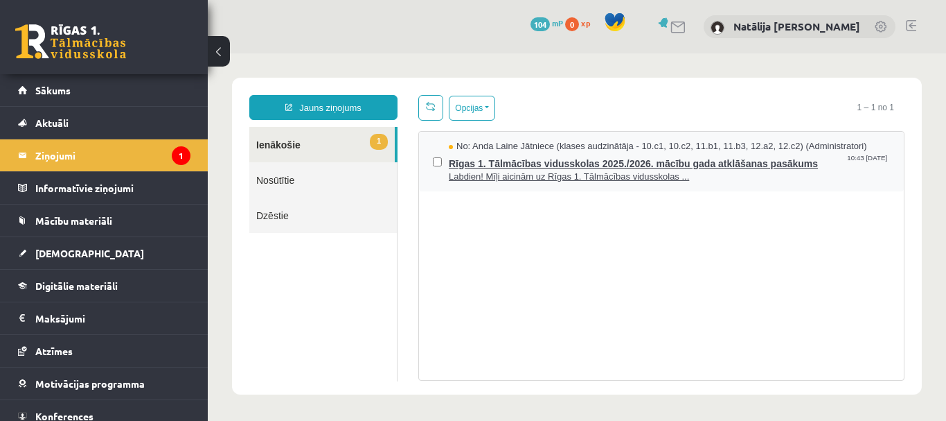
click at [528, 179] on span "Labdien! Mīļi aicinām uz Rīgas 1. Tālmācības vidusskolas ..." at bounding box center [669, 176] width 441 height 13
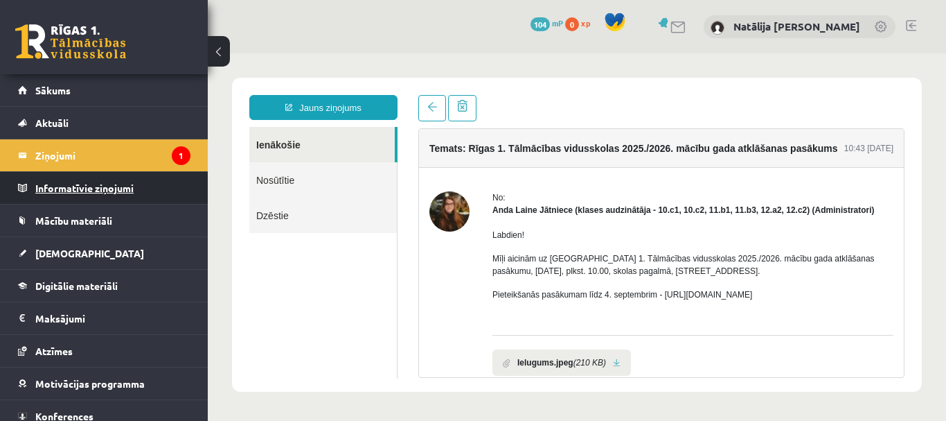
click at [152, 175] on legend "Informatīvie ziņojumi 0" at bounding box center [112, 188] width 155 height 32
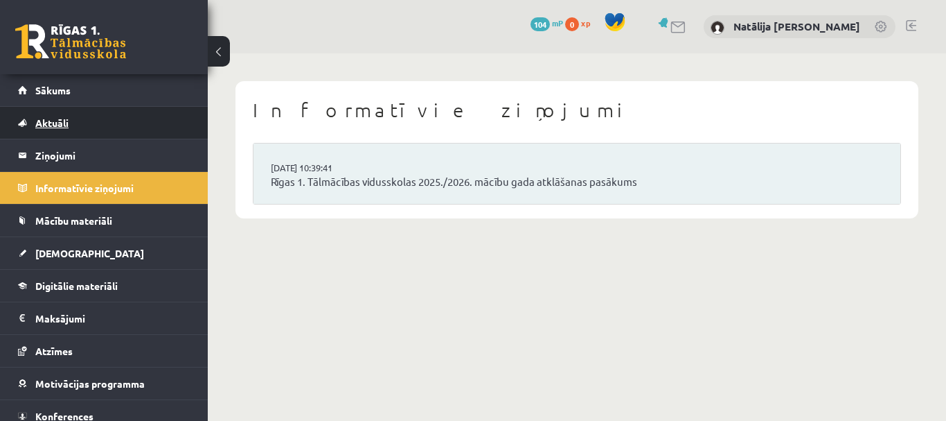
click at [130, 122] on link "Aktuāli" at bounding box center [104, 123] width 172 height 32
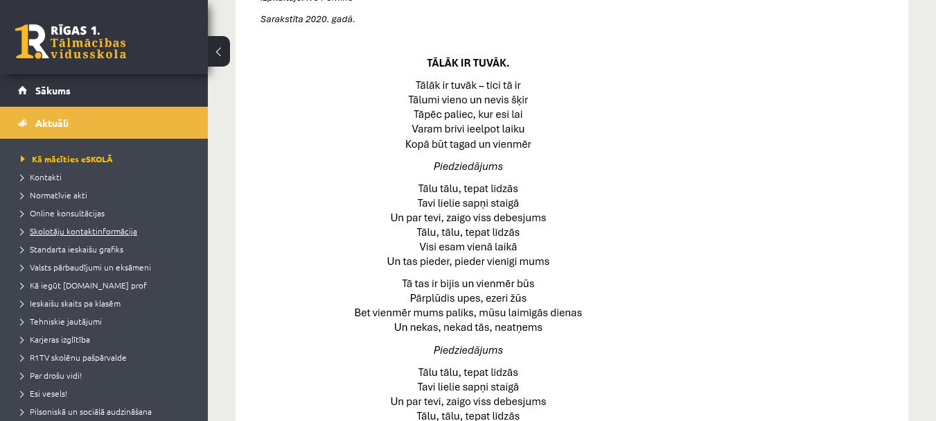
scroll to position [663, 0]
click at [85, 218] on link "Online konsultācijas" at bounding box center [107, 212] width 173 height 12
